Goal: Share content

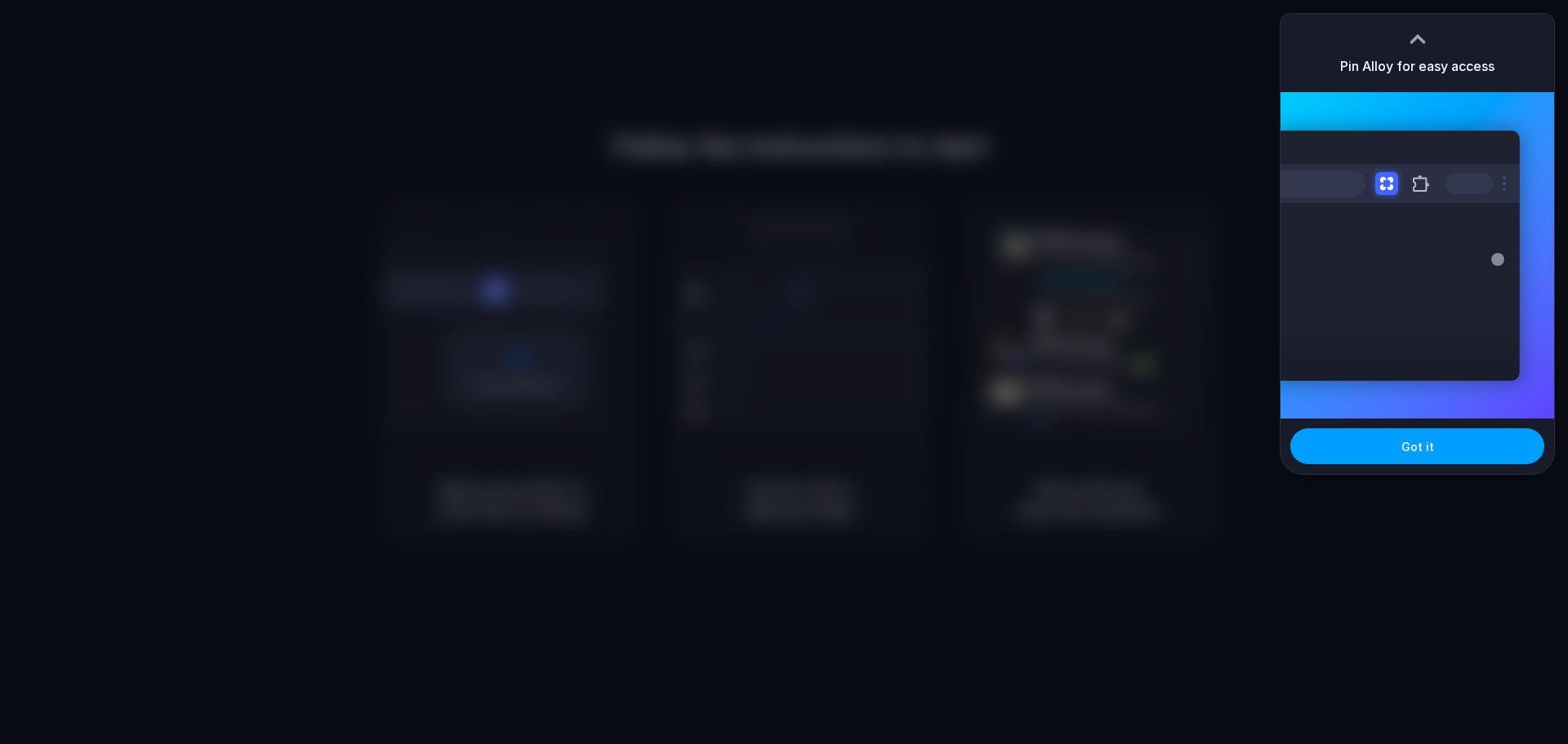
click at [1464, 448] on button "Got it" at bounding box center [1416, 447] width 254 height 36
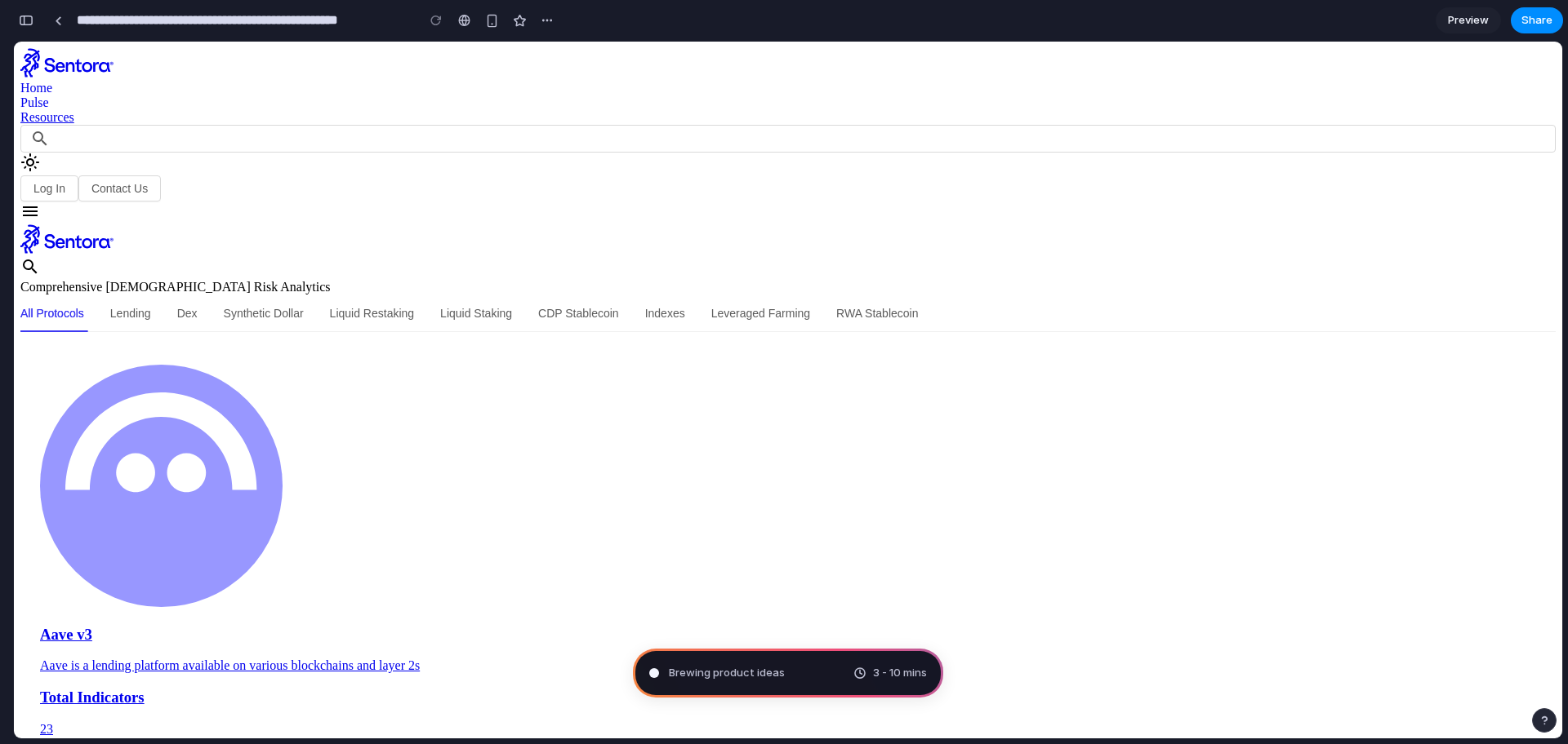
click at [811, 670] on div "Brewing product ideas 3 - 10 mins" at bounding box center [787, 673] width 310 height 49
click at [40, 153] on icon at bounding box center [30, 163] width 20 height 20
click at [1542, 719] on div "button" at bounding box center [1543, 720] width 12 height 12
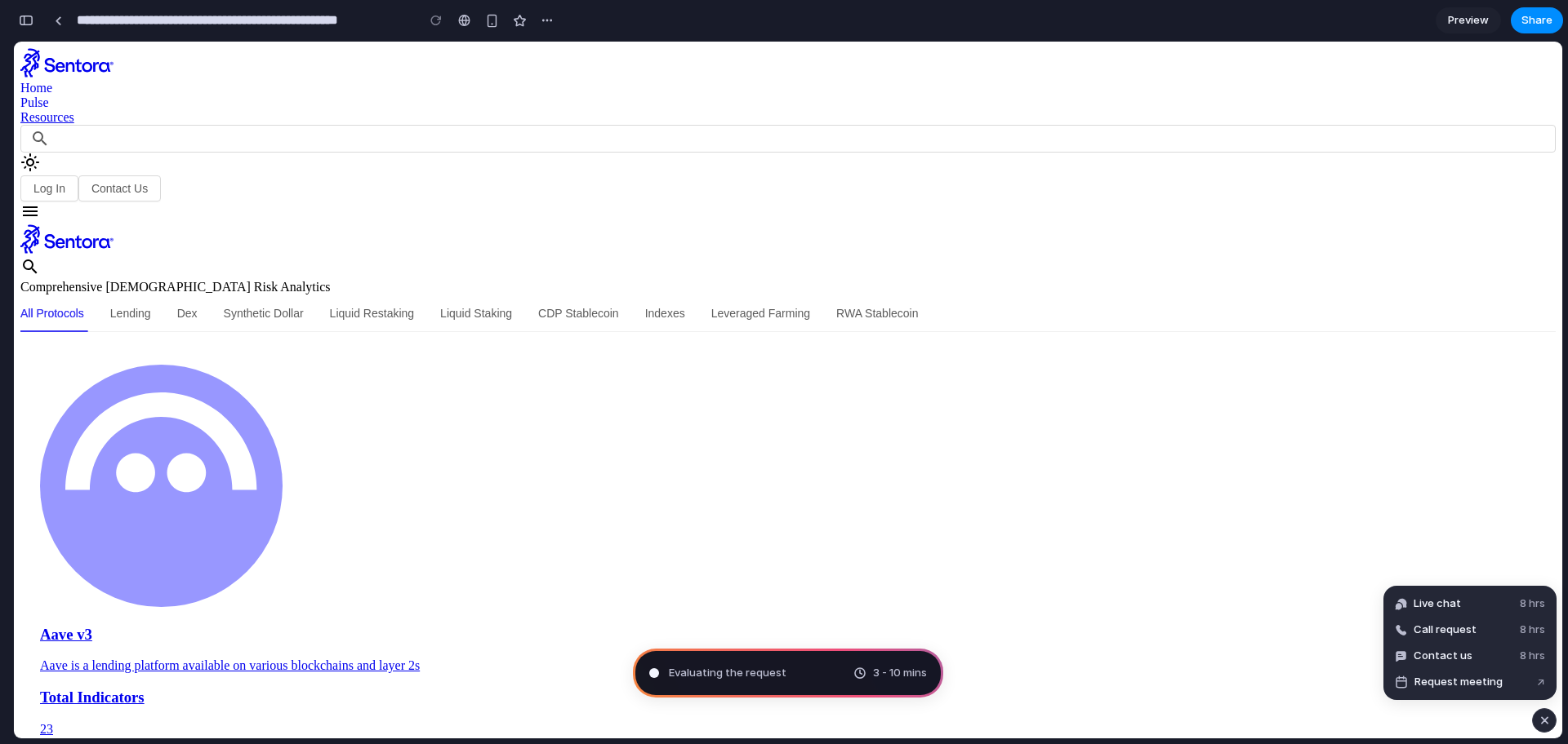
type input "**********"
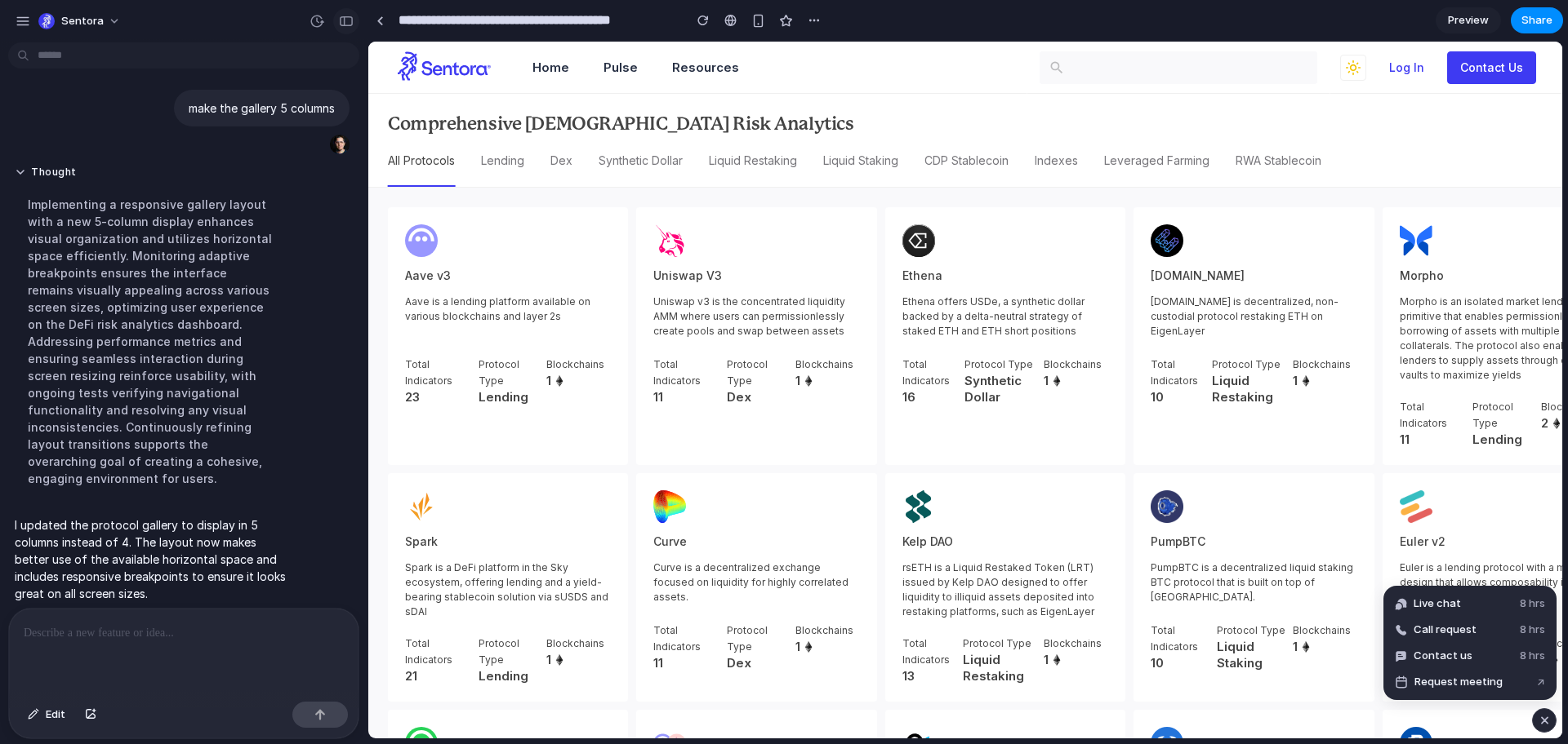
click at [346, 20] on div "button" at bounding box center [346, 21] width 15 height 12
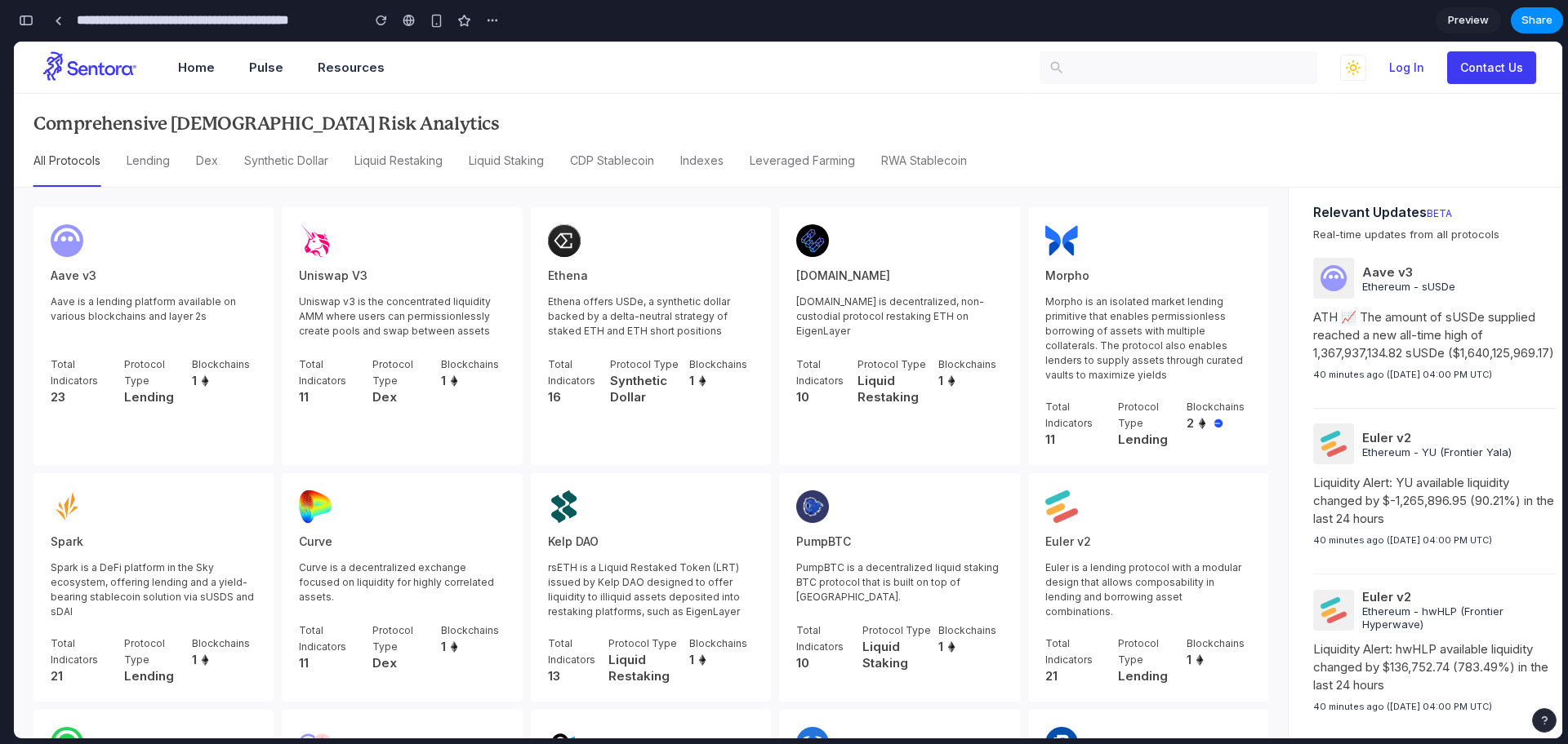
click at [1477, 19] on span "Preview" at bounding box center [1468, 20] width 41 height 16
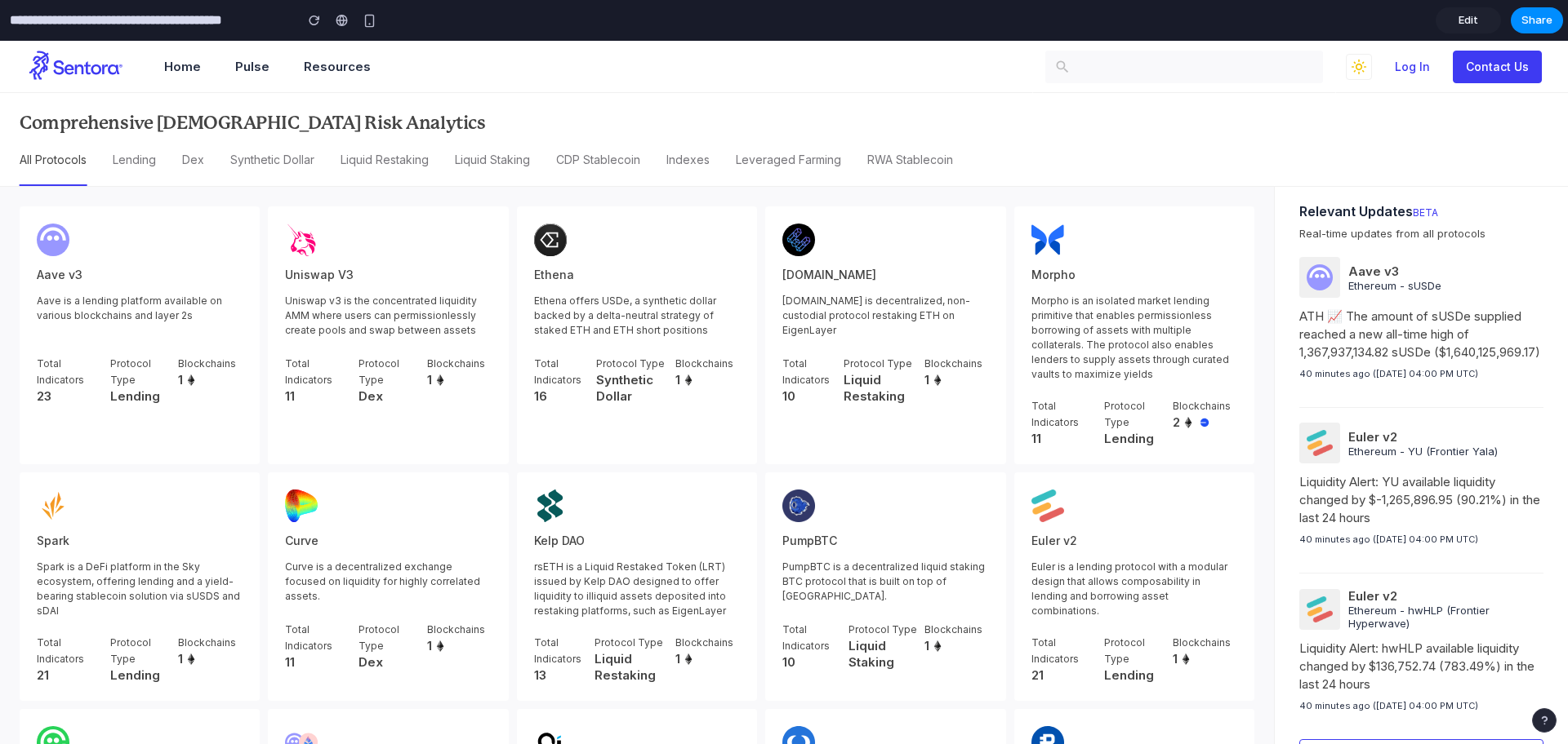
click at [1477, 19] on link "Edit" at bounding box center [1468, 20] width 65 height 26
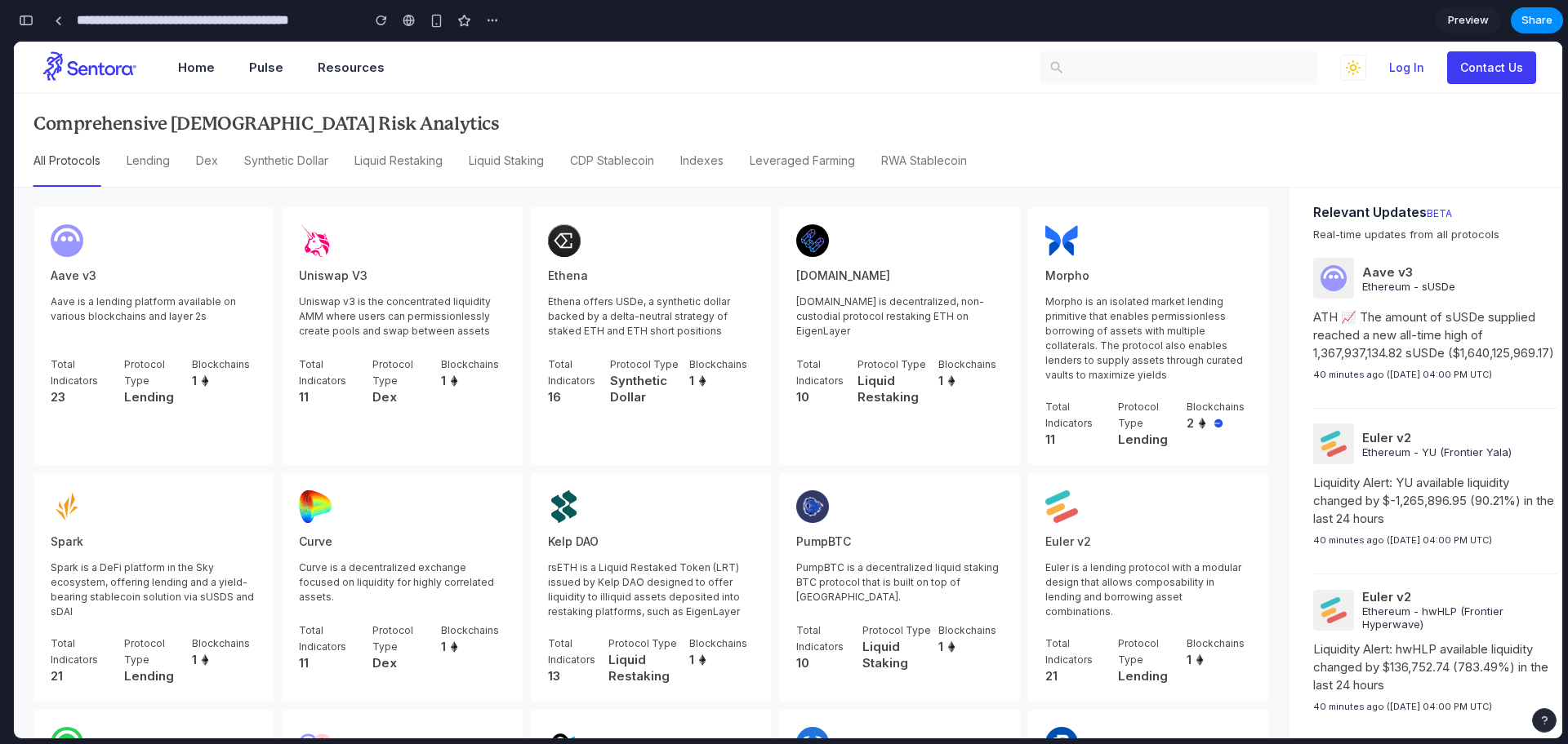
scroll to position [0, 15]
click at [1477, 19] on span "Preview" at bounding box center [1468, 20] width 41 height 16
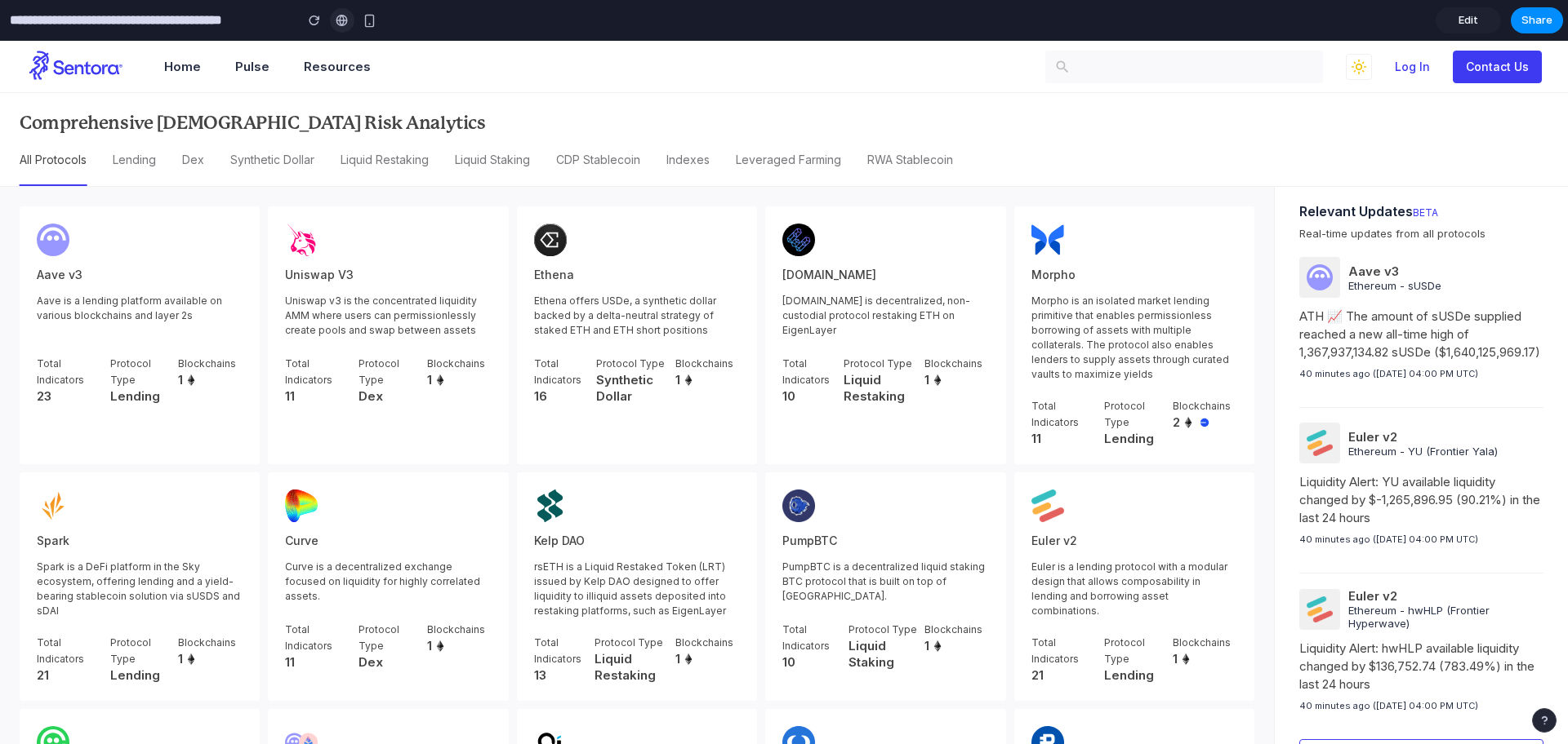
click at [335, 19] on div at bounding box center [341, 20] width 12 height 13
click at [1522, 21] on span "Share" at bounding box center [1537, 20] width 31 height 16
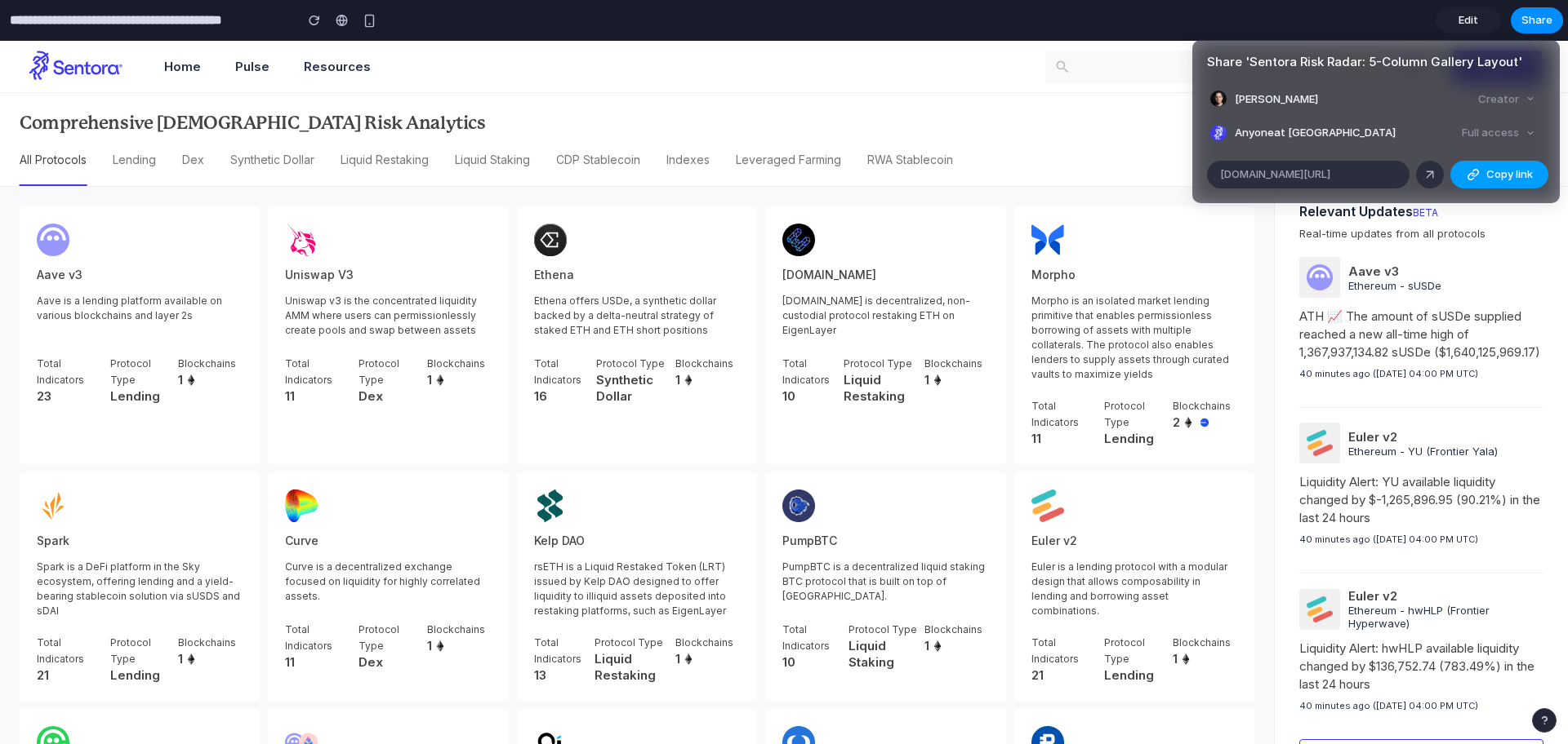
click at [1459, 170] on button "Copy link" at bounding box center [1499, 174] width 98 height 28
click at [883, 96] on div "Share ' Sentora Risk Radar: 5-Column Gallery Layout ' Ariel Glaz Creator Anyone…" at bounding box center [784, 372] width 1568 height 744
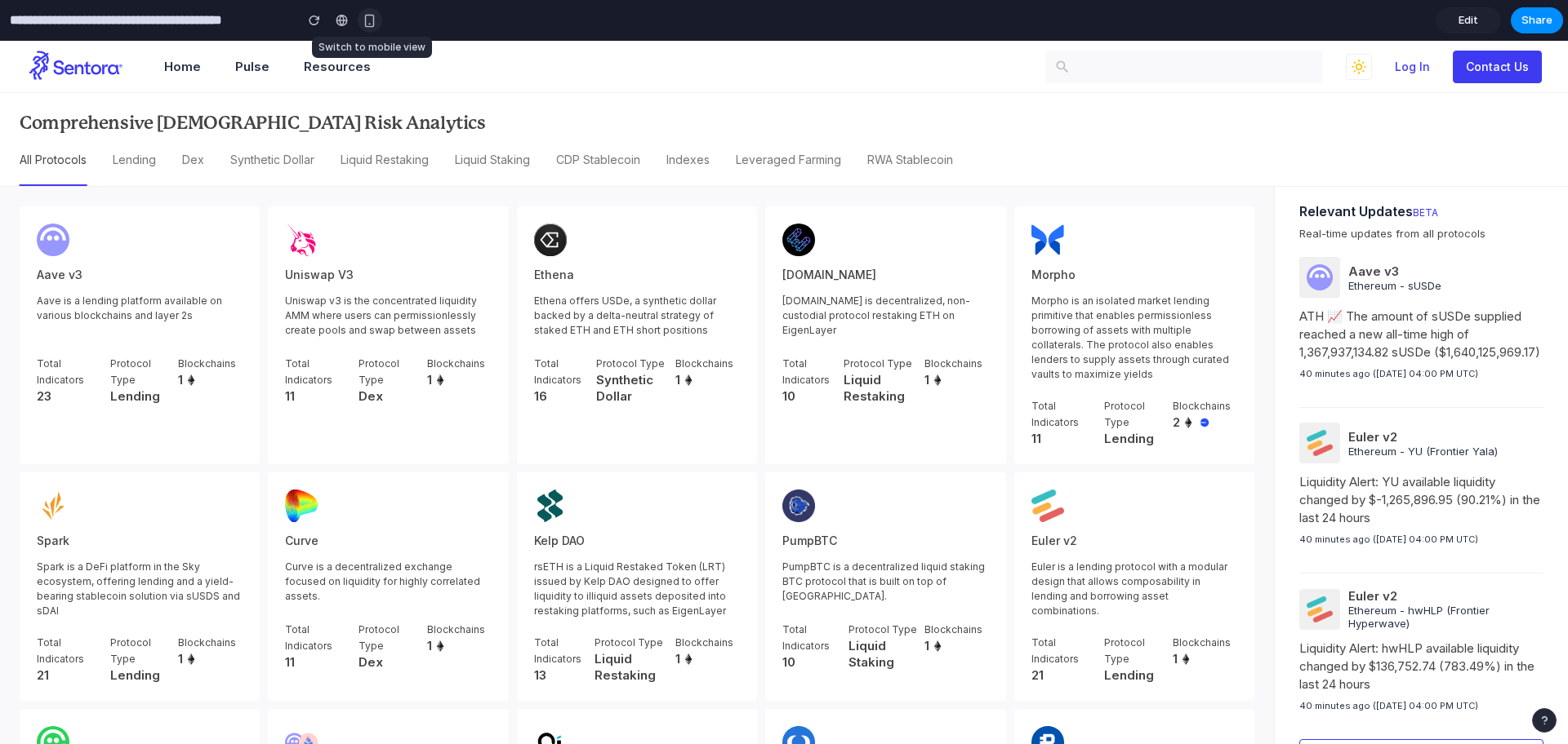
click at [368, 24] on div "button" at bounding box center [369, 20] width 14 height 14
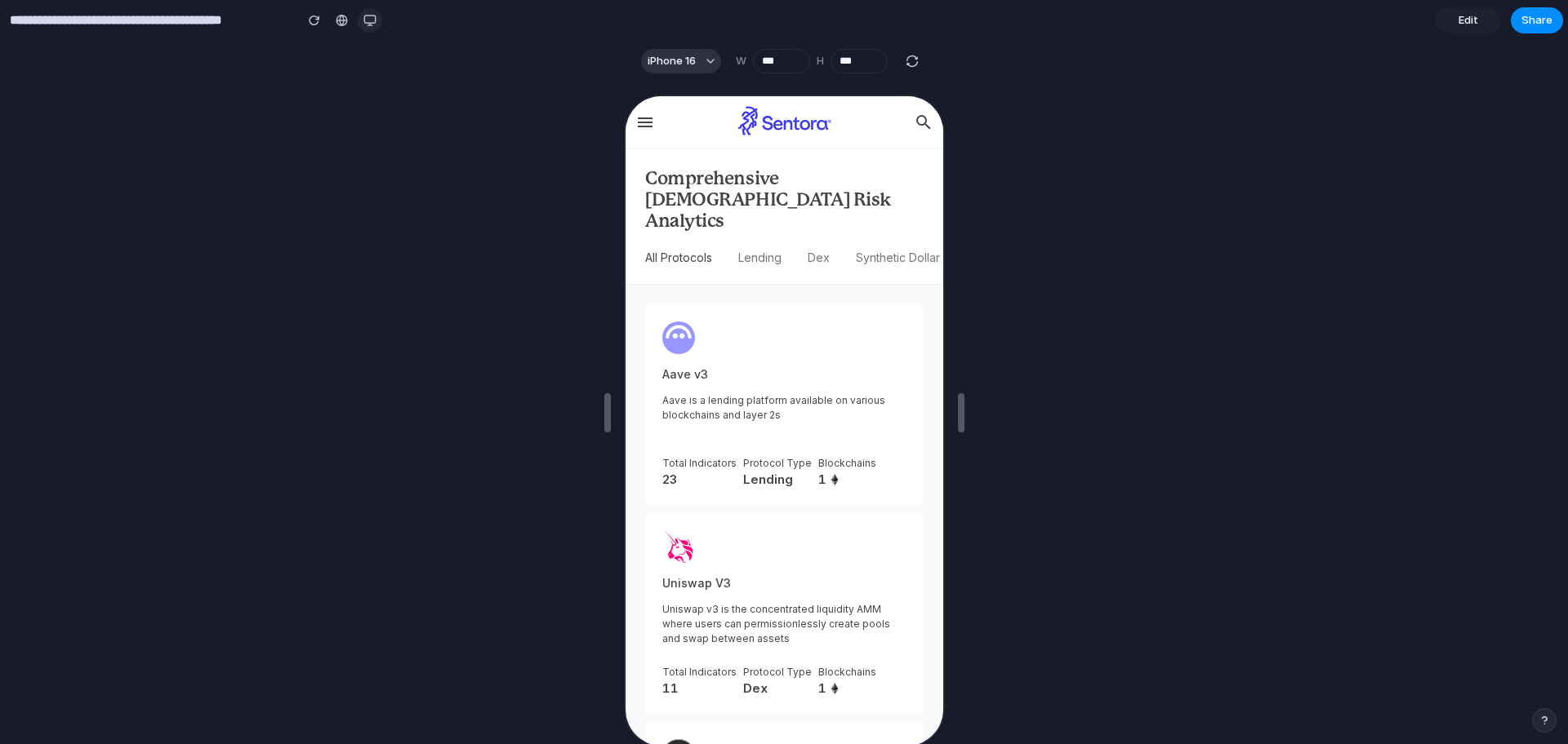
click at [374, 25] on div "button" at bounding box center [370, 20] width 13 height 13
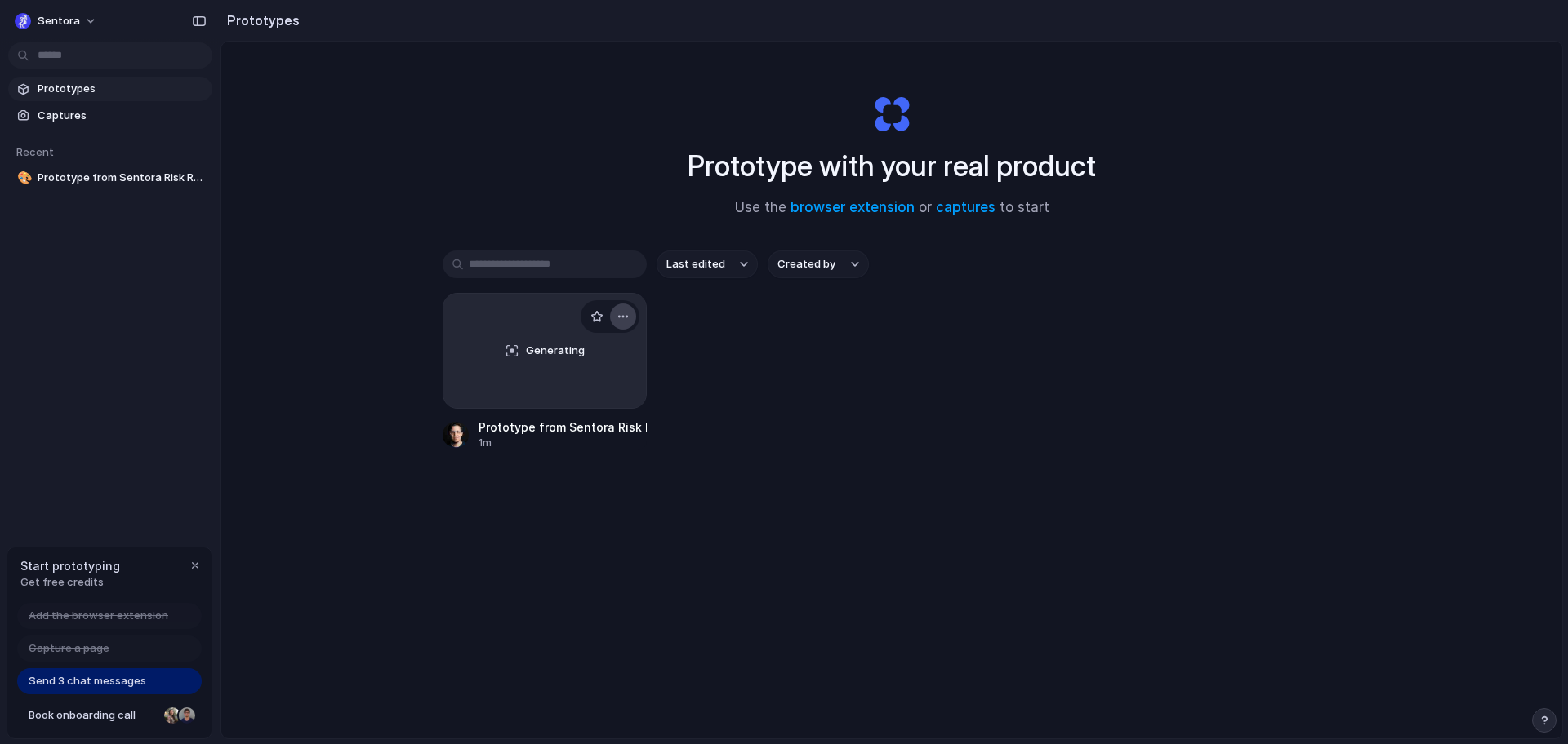
click at [622, 313] on div "button" at bounding box center [623, 316] width 13 height 13
click at [719, 343] on div "Open in new tab Rename Copy link Delete" at bounding box center [784, 372] width 1568 height 744
click at [197, 559] on div "button" at bounding box center [195, 565] width 13 height 13
